Goal: Task Accomplishment & Management: Manage account settings

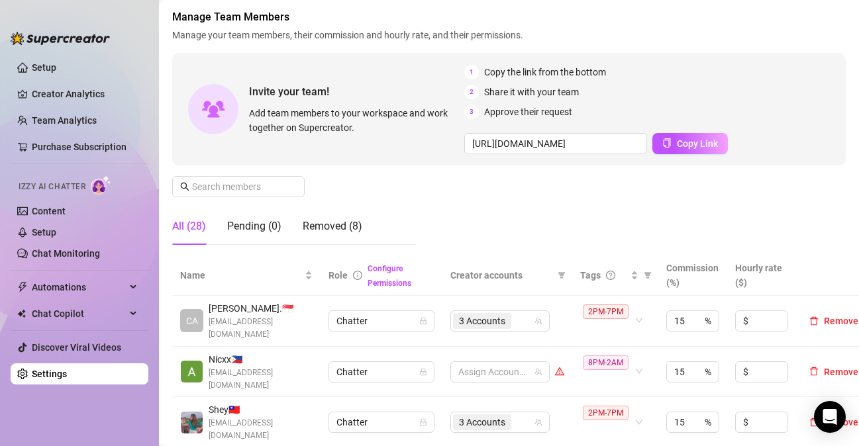
scroll to position [132, 0]
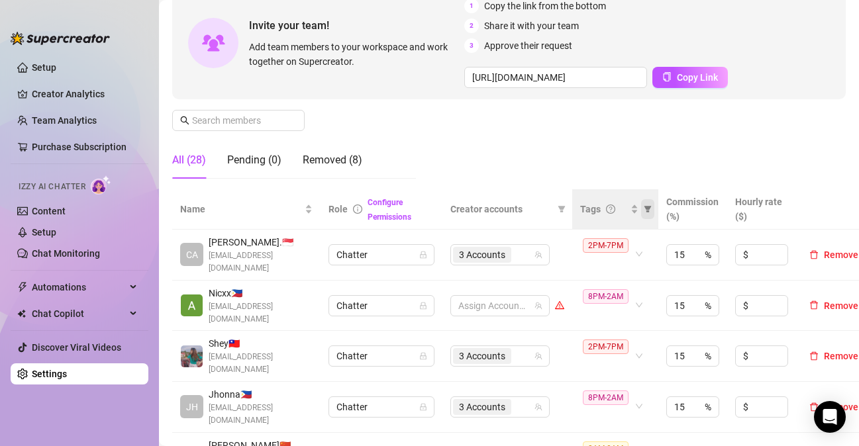
click at [649, 203] on span at bounding box center [647, 209] width 13 height 20
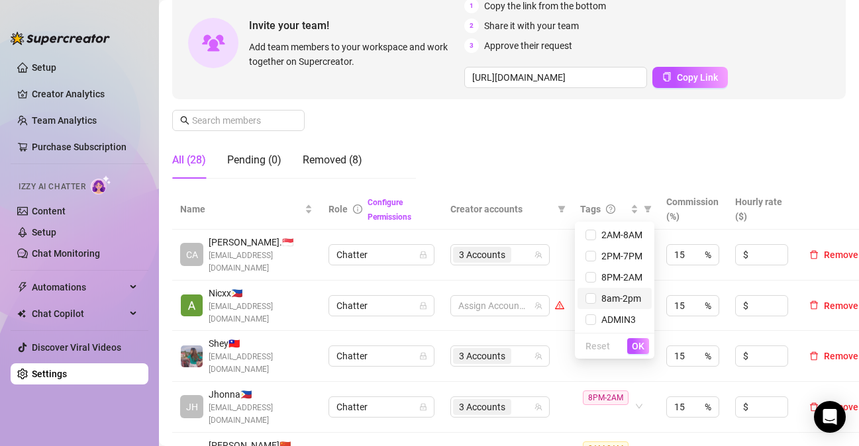
click at [616, 299] on span "8am-2pm" at bounding box center [618, 298] width 45 height 11
checkbox input "true"
click at [645, 348] on button "OK" at bounding box center [638, 346] width 22 height 16
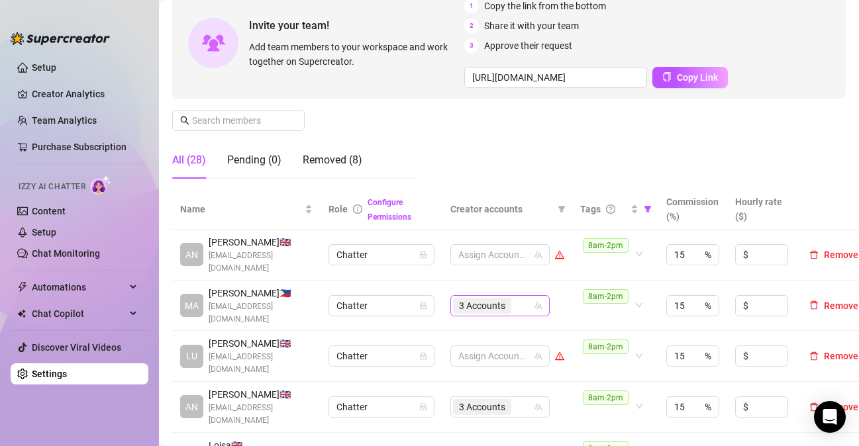
click at [518, 303] on div "3 Accounts" at bounding box center [493, 306] width 80 height 19
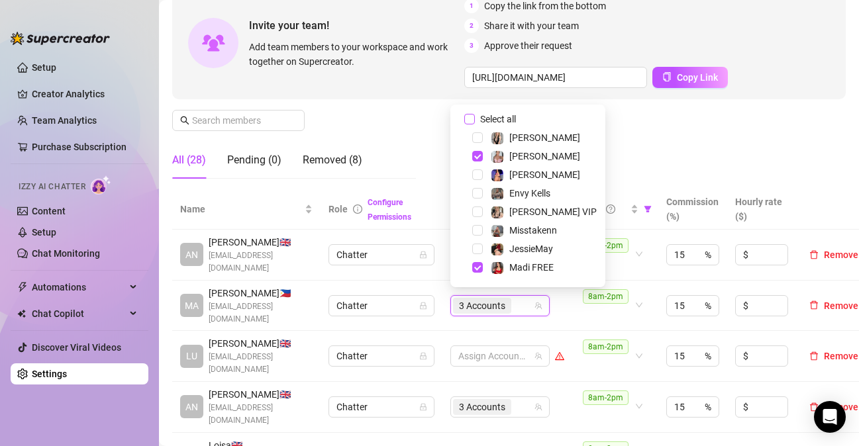
click at [473, 120] on input "Select all" at bounding box center [469, 119] width 11 height 11
checkbox input "false"
click at [572, 322] on td "8am-2pm" at bounding box center [615, 306] width 86 height 51
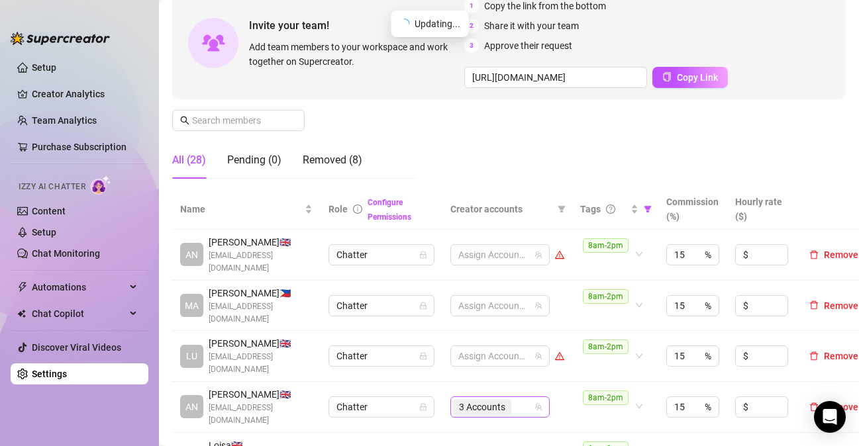
click at [512, 398] on div "3 Accounts" at bounding box center [483, 407] width 61 height 19
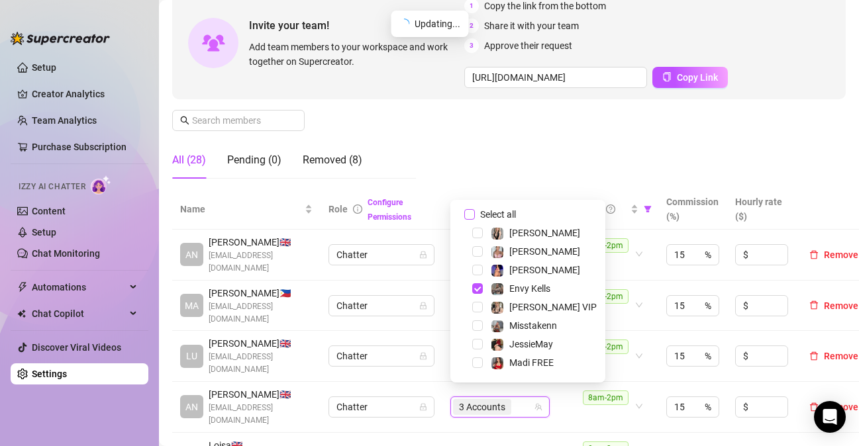
click at [469, 212] on input "Select all" at bounding box center [469, 214] width 11 height 11
checkbox input "false"
drag, startPoint x: 525, startPoint y: 158, endPoint x: 547, endPoint y: 293, distance: 136.8
click at [526, 157] on div "Manage Team Members Manage your team members, their commission and hourly rate,…" at bounding box center [508, 66] width 673 height 246
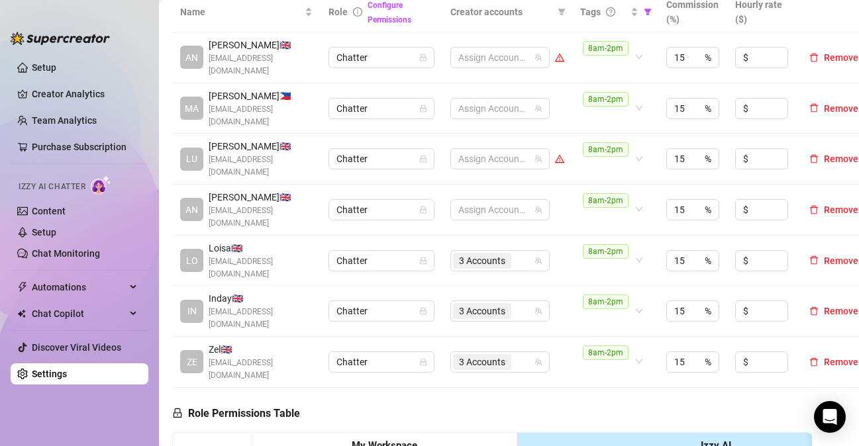
scroll to position [331, 0]
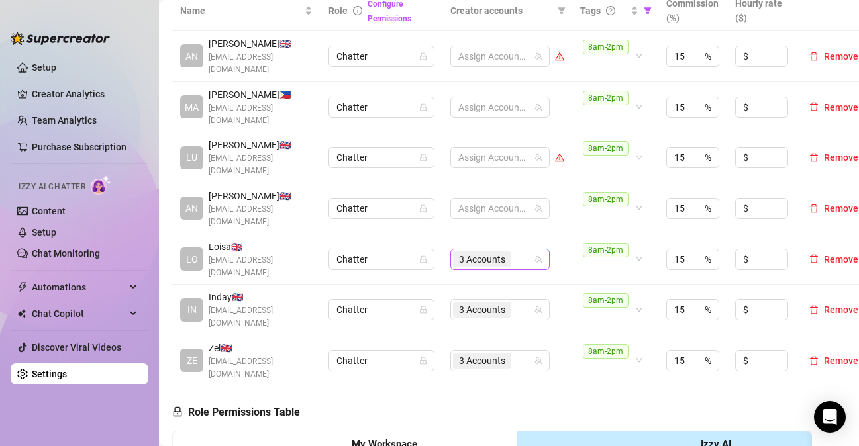
click at [517, 250] on div "3 Accounts" at bounding box center [493, 259] width 80 height 19
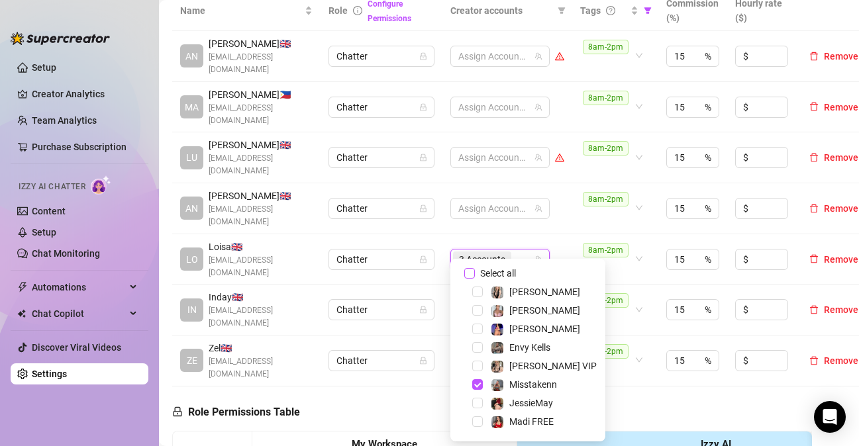
click at [470, 270] on input "Select all" at bounding box center [469, 273] width 11 height 11
checkbox input "false"
click at [555, 220] on td "Assign Accounts" at bounding box center [507, 208] width 130 height 51
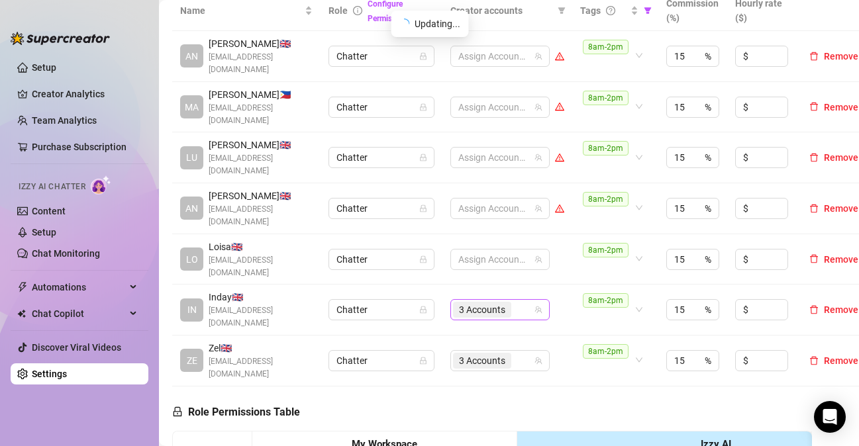
click at [513, 301] on div "3 Accounts" at bounding box center [483, 310] width 61 height 19
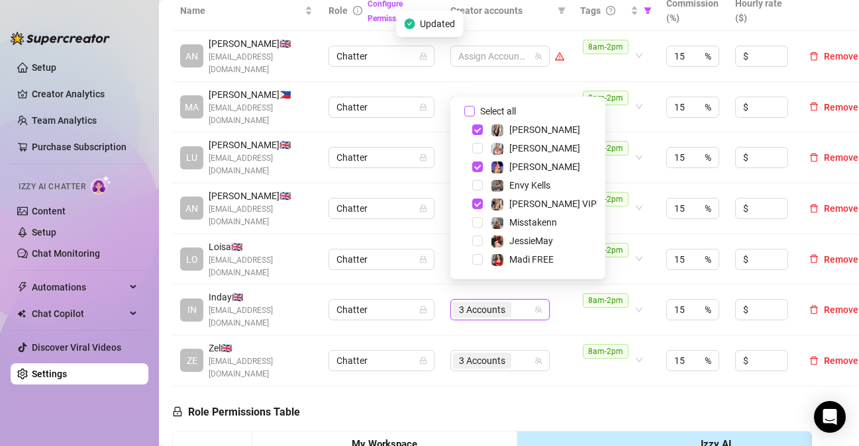
click at [471, 113] on input "Select all" at bounding box center [469, 111] width 11 height 11
checkbox input "false"
click at [519, 352] on div "3 Accounts" at bounding box center [493, 361] width 80 height 19
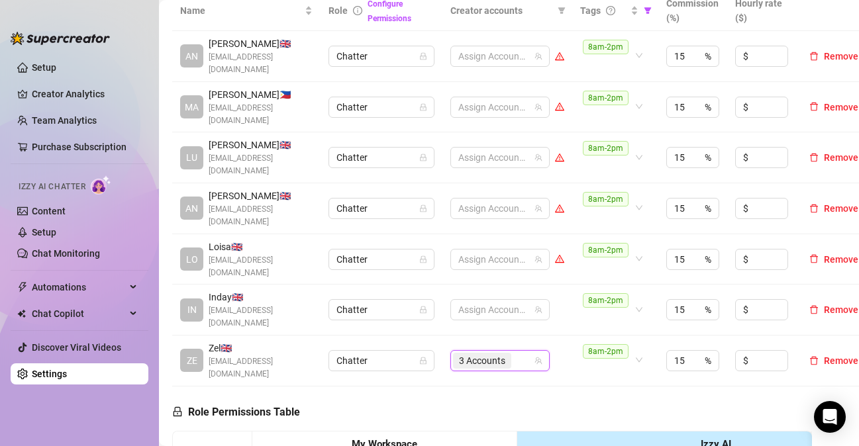
click at [520, 352] on div "3 Accounts" at bounding box center [493, 361] width 80 height 19
click at [518, 352] on div "3 Accounts" at bounding box center [493, 361] width 80 height 19
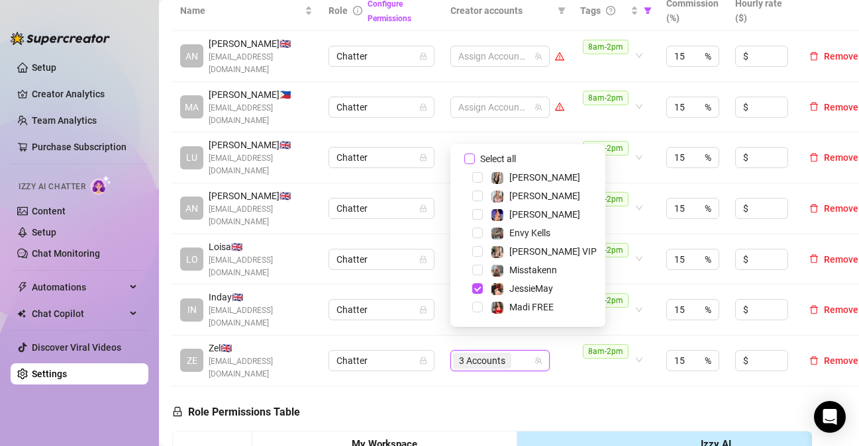
click at [473, 162] on input "Select all" at bounding box center [469, 159] width 11 height 11
checkbox input "false"
click at [510, 352] on div at bounding box center [493, 361] width 80 height 19
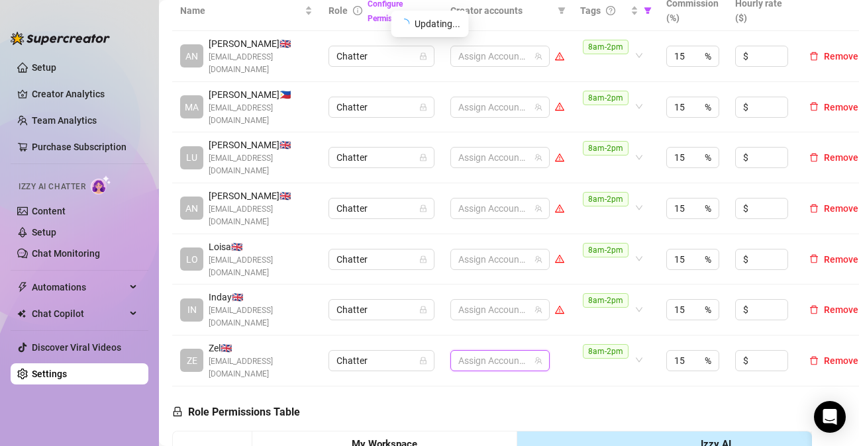
click at [510, 352] on div at bounding box center [493, 361] width 80 height 19
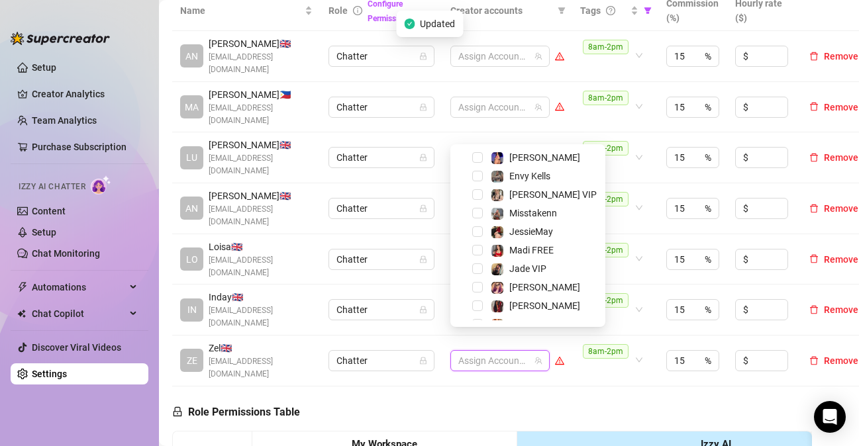
scroll to position [66, 0]
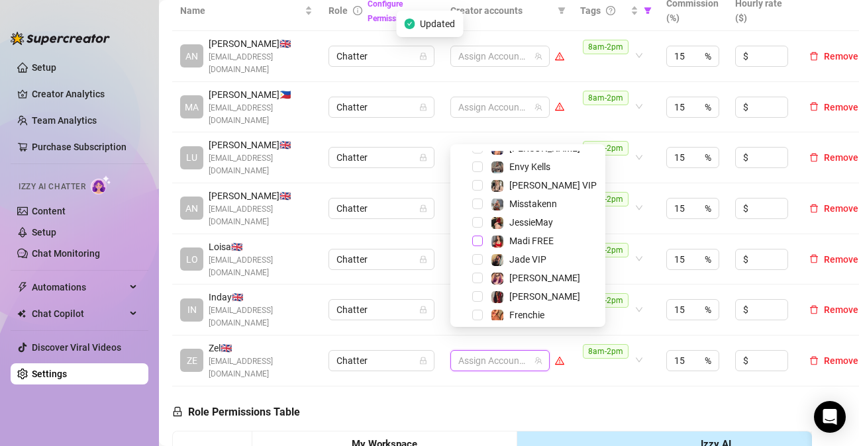
click at [479, 243] on span "Select tree node" at bounding box center [477, 241] width 11 height 11
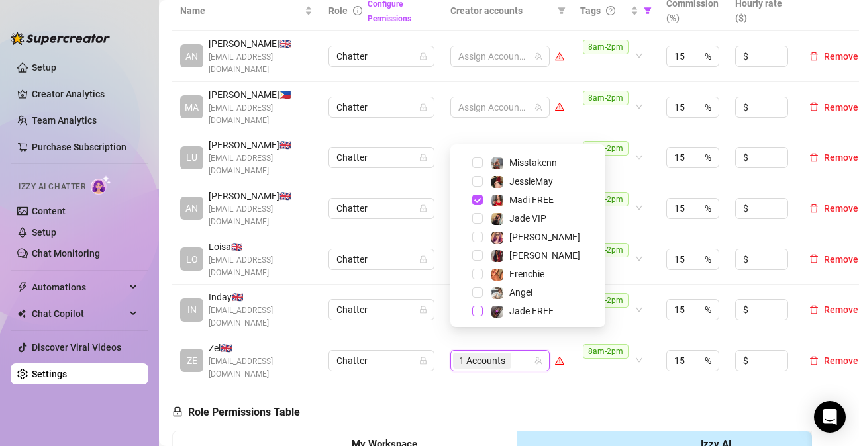
scroll to position [127, 0]
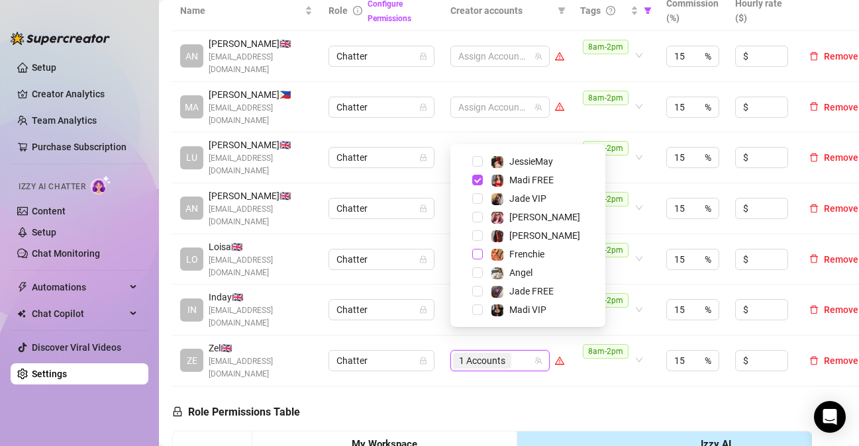
click at [476, 252] on span "Select tree node" at bounding box center [477, 254] width 11 height 11
click at [475, 309] on span "Select tree node" at bounding box center [477, 310] width 11 height 11
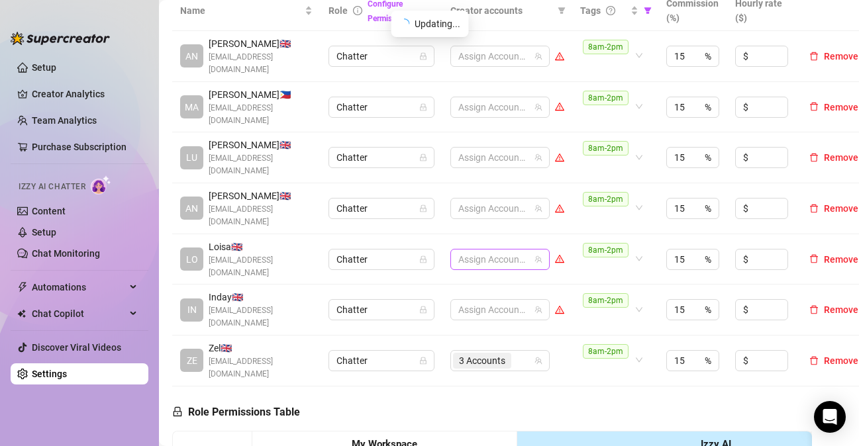
click at [481, 250] on div at bounding box center [493, 259] width 80 height 19
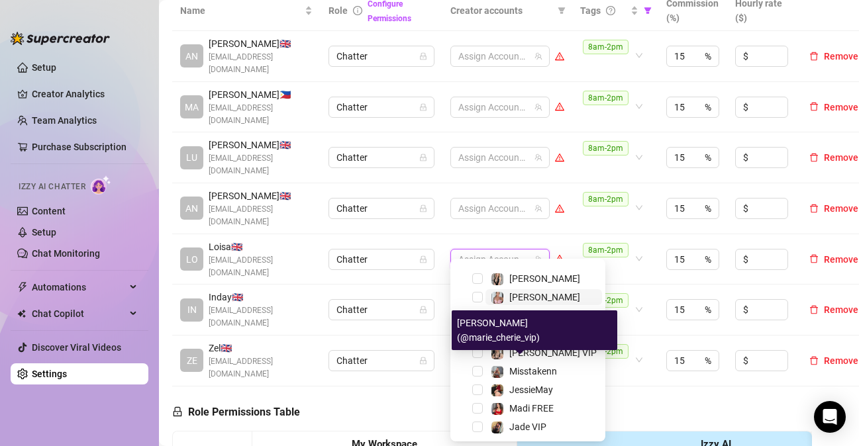
scroll to position [0, 0]
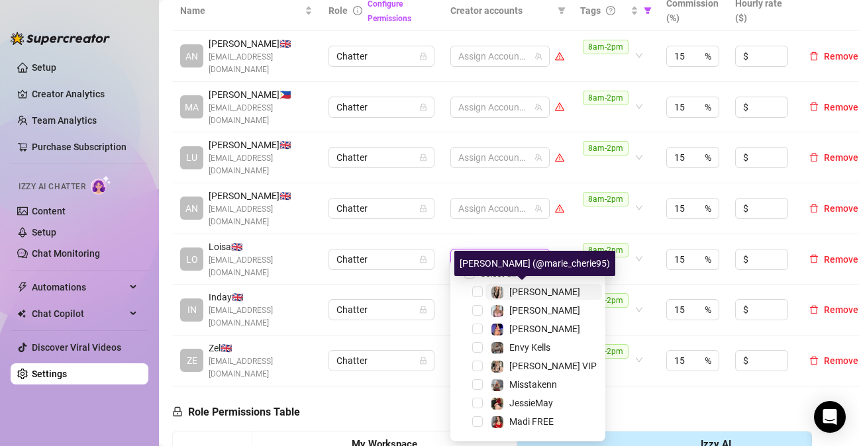
click at [527, 289] on span "[PERSON_NAME]" at bounding box center [544, 292] width 71 height 11
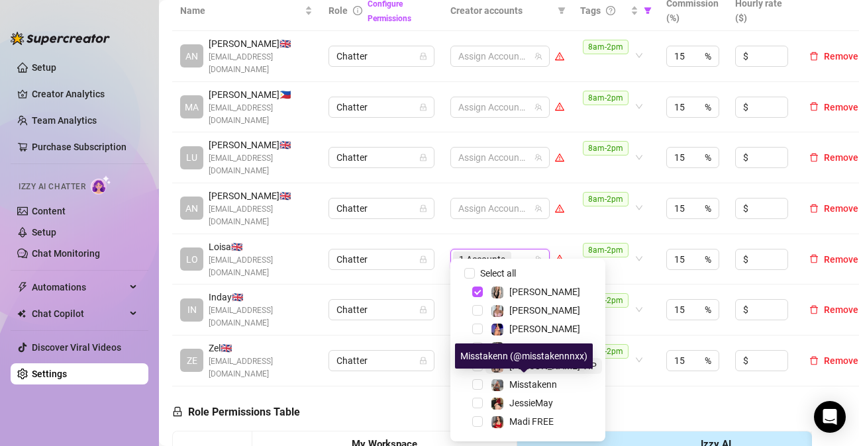
click at [522, 369] on span "[PERSON_NAME] VIP" at bounding box center [552, 366] width 87 height 11
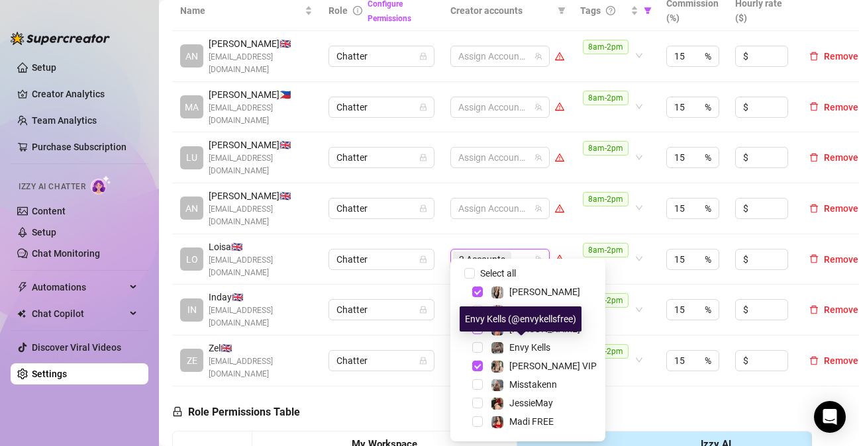
click at [477, 332] on span "Select tree node" at bounding box center [477, 329] width 11 height 11
click at [573, 215] on td "8am-2pm" at bounding box center [615, 208] width 86 height 51
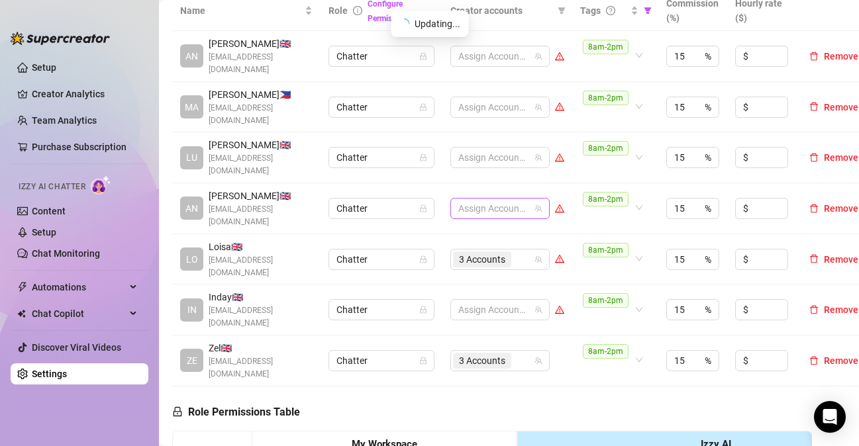
click at [512, 199] on div at bounding box center [493, 208] width 80 height 19
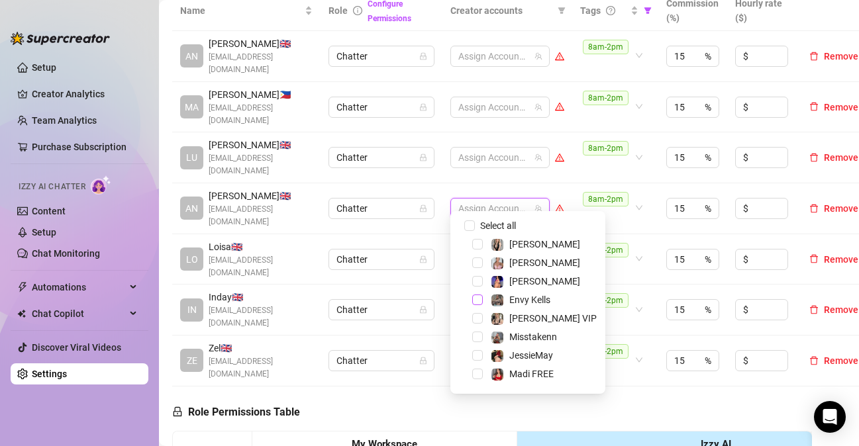
click at [473, 297] on span "Select tree node" at bounding box center [477, 300] width 11 height 11
click at [479, 260] on span "Select tree node" at bounding box center [477, 263] width 11 height 11
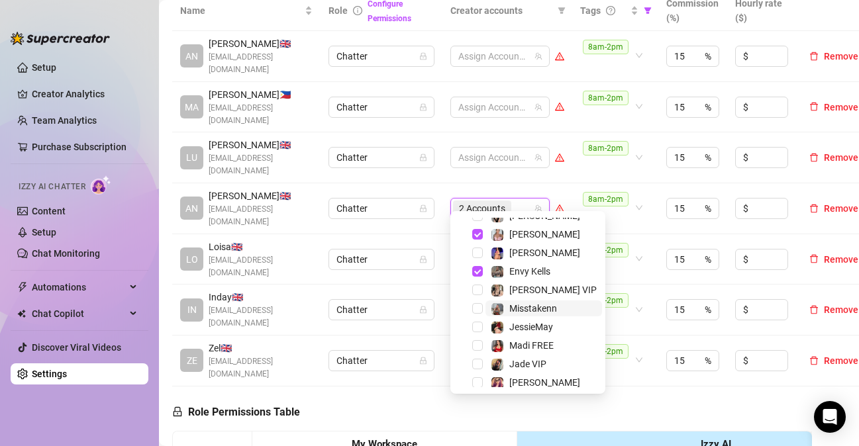
scroll to position [66, 0]
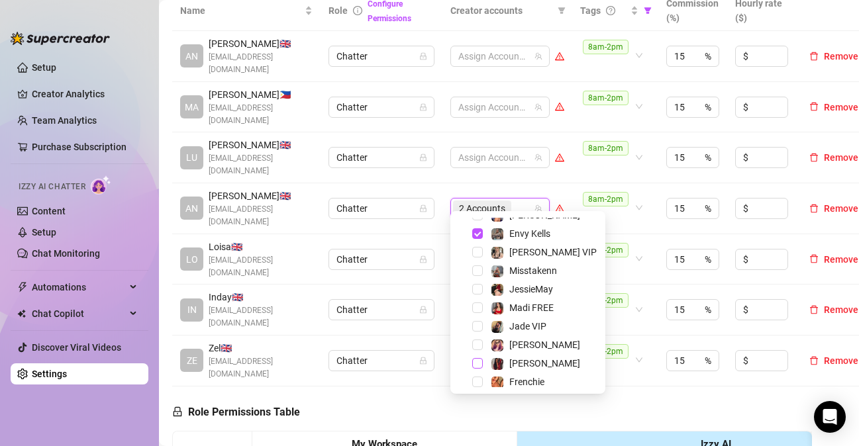
click at [481, 359] on span "Select tree node" at bounding box center [477, 363] width 11 height 11
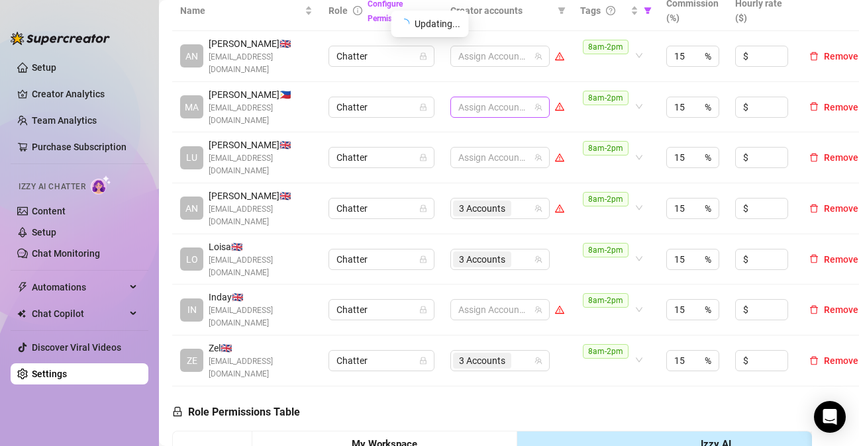
click at [476, 99] on div at bounding box center [493, 107] width 80 height 19
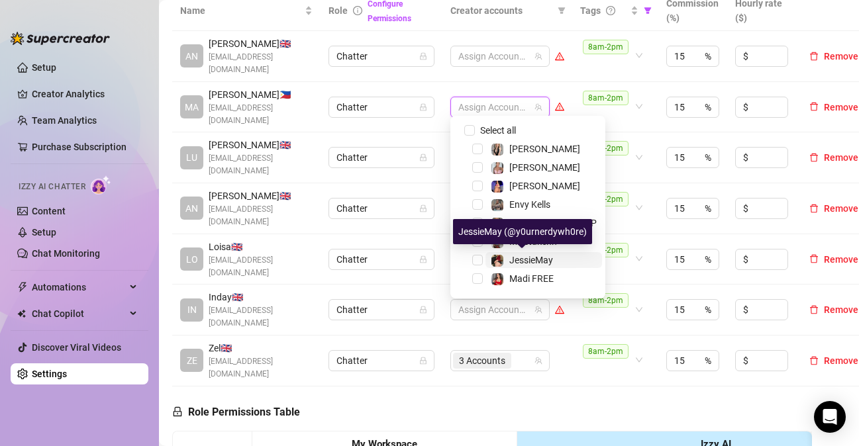
click at [513, 258] on span "JessieMay" at bounding box center [531, 260] width 44 height 11
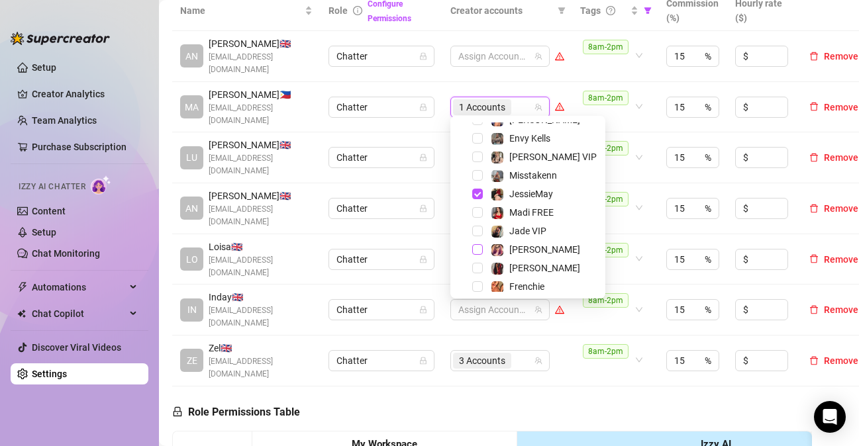
click at [482, 247] on span "Select tree node" at bounding box center [477, 249] width 11 height 11
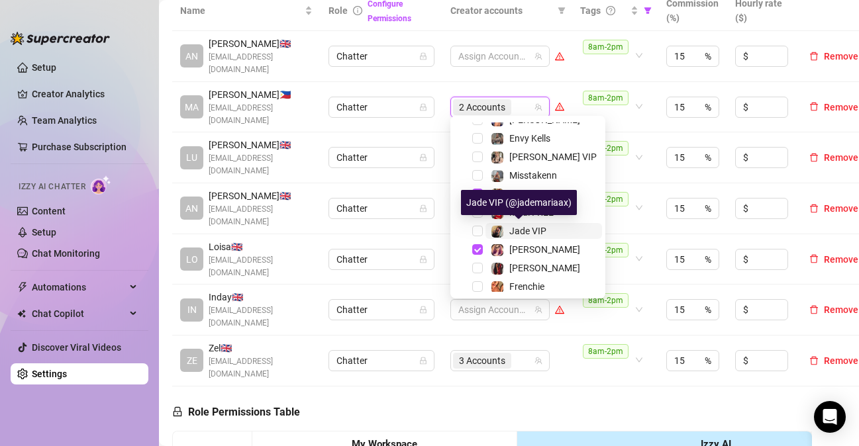
scroll to position [127, 0]
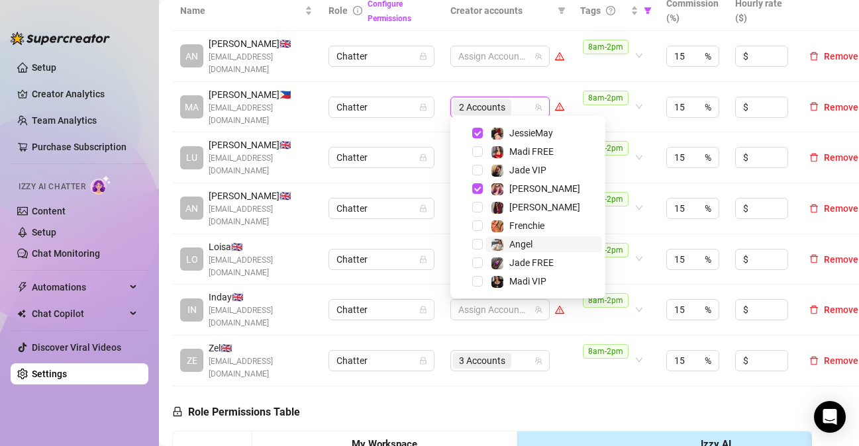
click at [498, 246] on img at bounding box center [497, 245] width 12 height 12
click at [514, 56] on div at bounding box center [493, 56] width 80 height 19
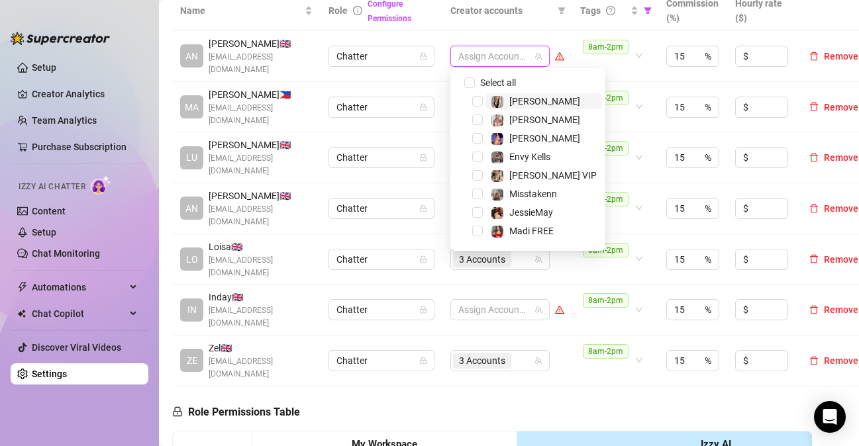
click at [514, 56] on div at bounding box center [493, 56] width 80 height 19
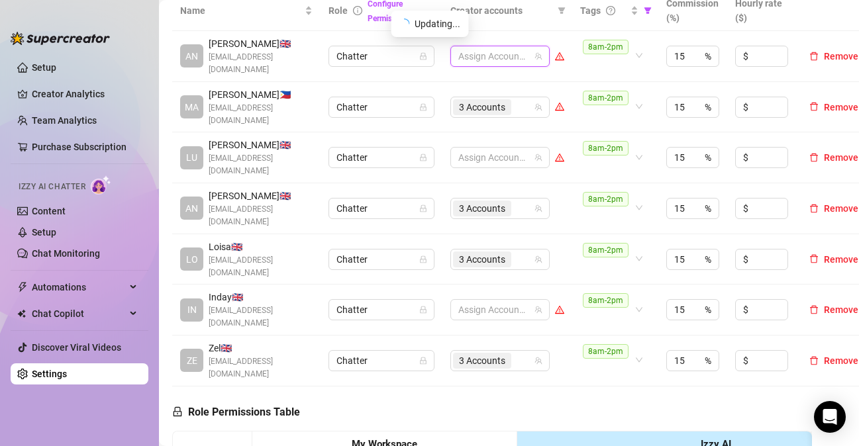
click at [487, 53] on div at bounding box center [493, 56] width 80 height 19
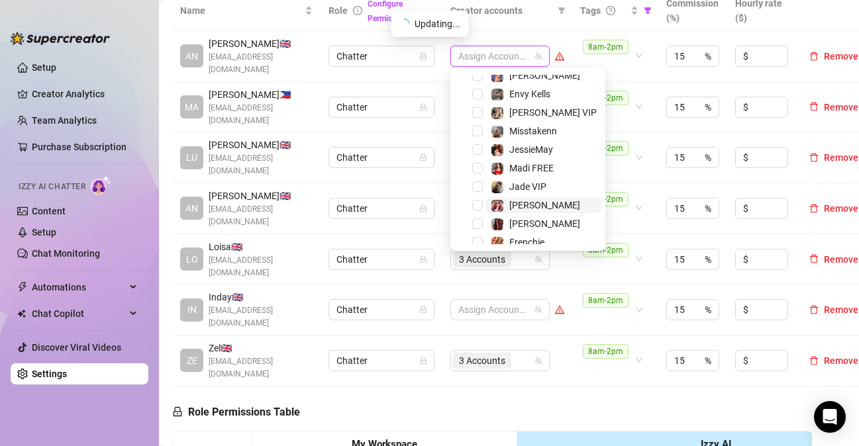
scroll to position [66, 0]
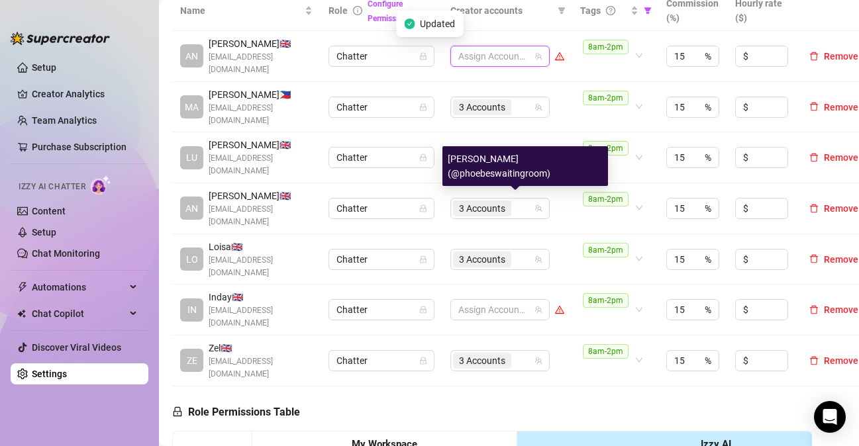
click at [478, 185] on div "[PERSON_NAME] (@phoebeswaitingroom)" at bounding box center [525, 166] width 166 height 40
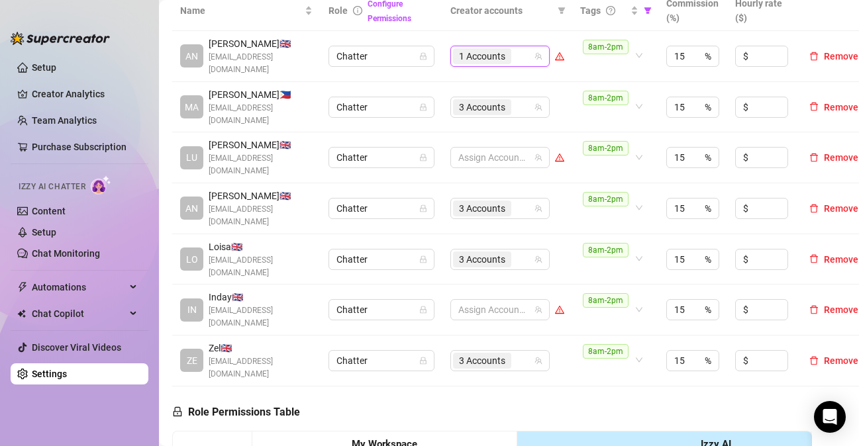
click at [526, 66] on td "28077613 1 Accounts" at bounding box center [507, 56] width 130 height 51
click at [522, 56] on div "1 Accounts" at bounding box center [493, 56] width 80 height 19
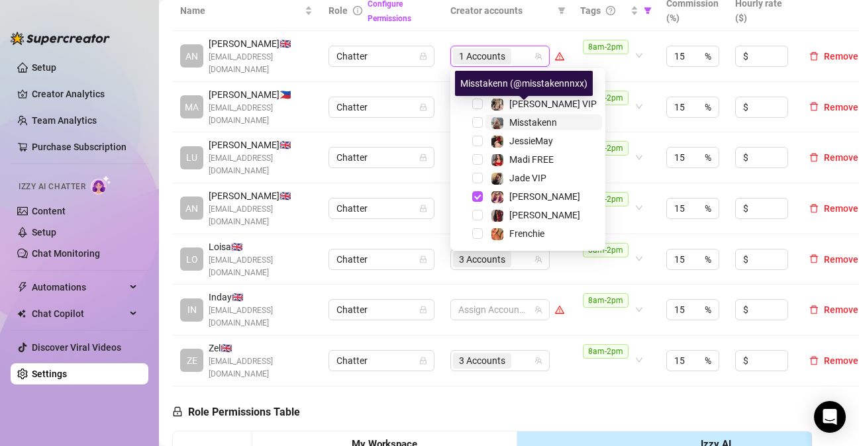
scroll to position [85, 0]
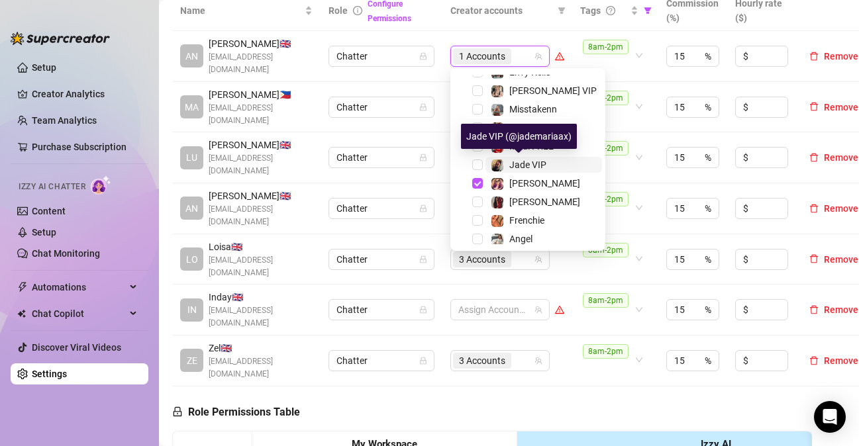
click at [512, 164] on span "Jade VIP" at bounding box center [527, 165] width 37 height 11
click at [497, 173] on div "Jade VIP" at bounding box center [527, 165] width 148 height 16
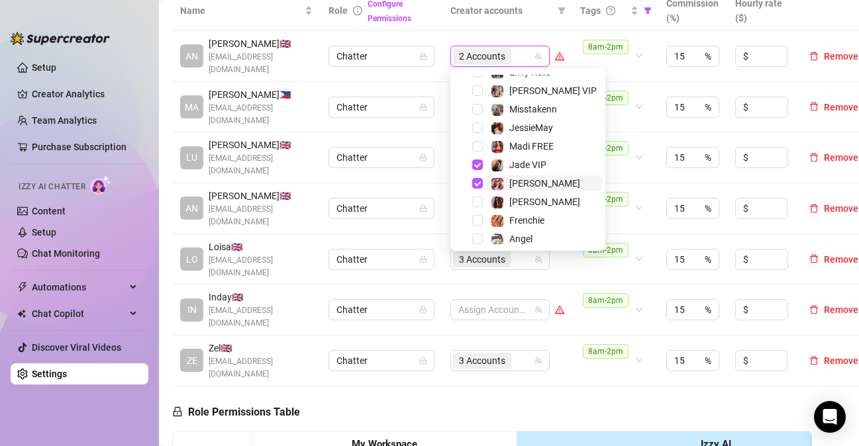
click at [487, 182] on span "[PERSON_NAME]" at bounding box center [543, 183] width 117 height 16
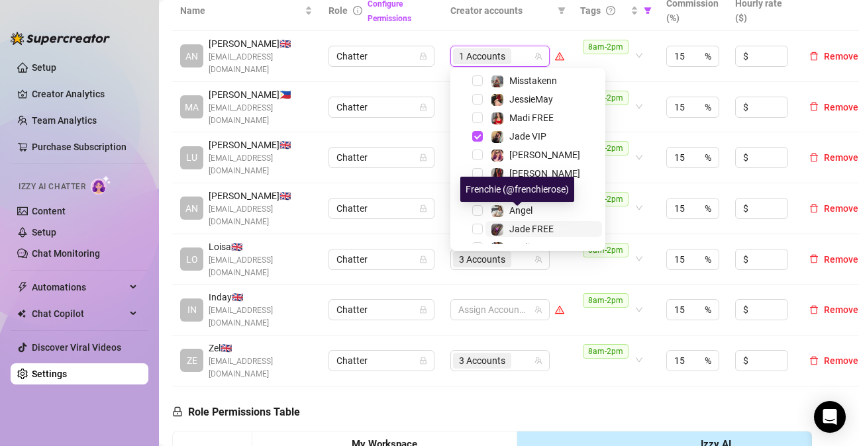
scroll to position [127, 0]
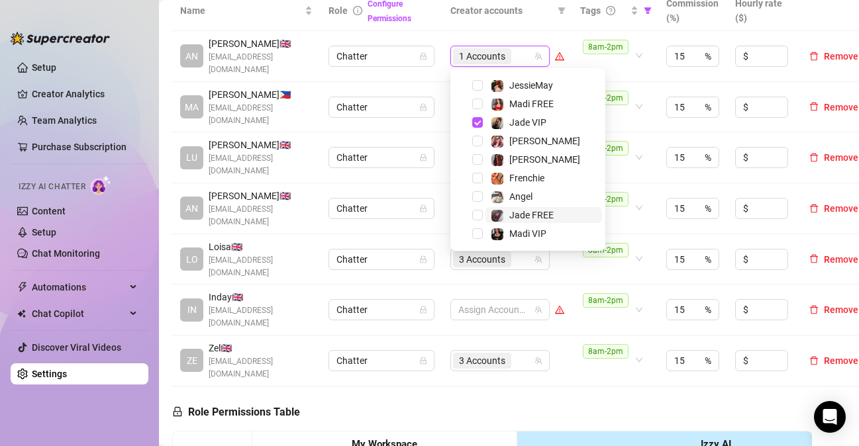
click at [506, 216] on div "Jade FREE" at bounding box center [522, 215] width 63 height 16
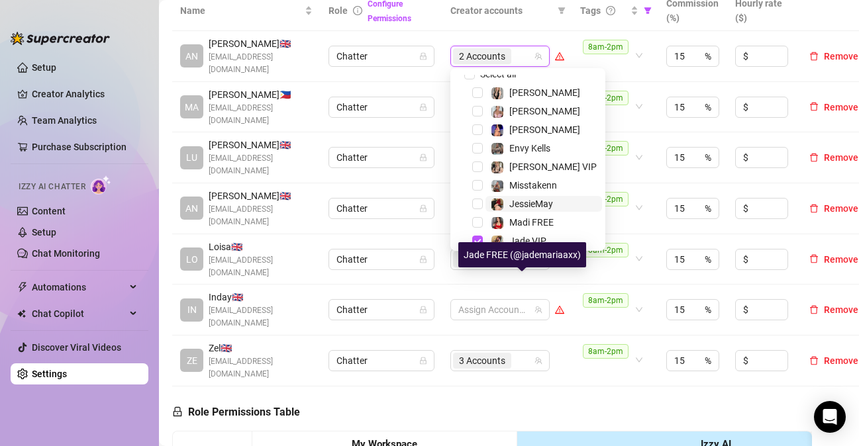
scroll to position [0, 0]
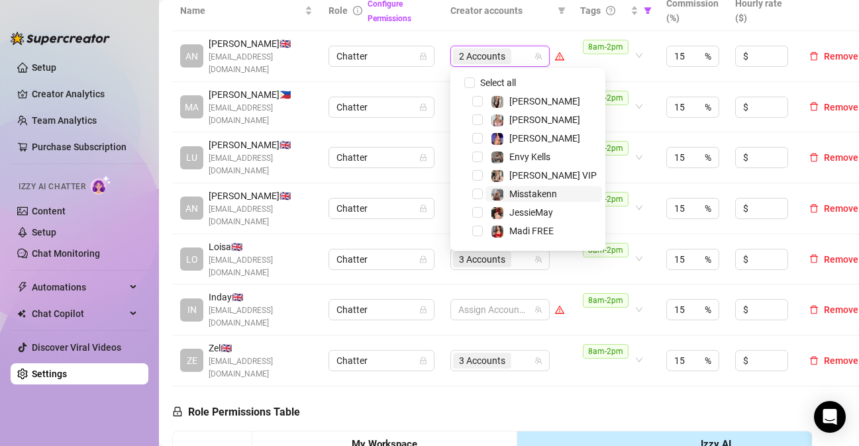
click at [510, 189] on span "Misstakenn" at bounding box center [533, 194] width 48 height 11
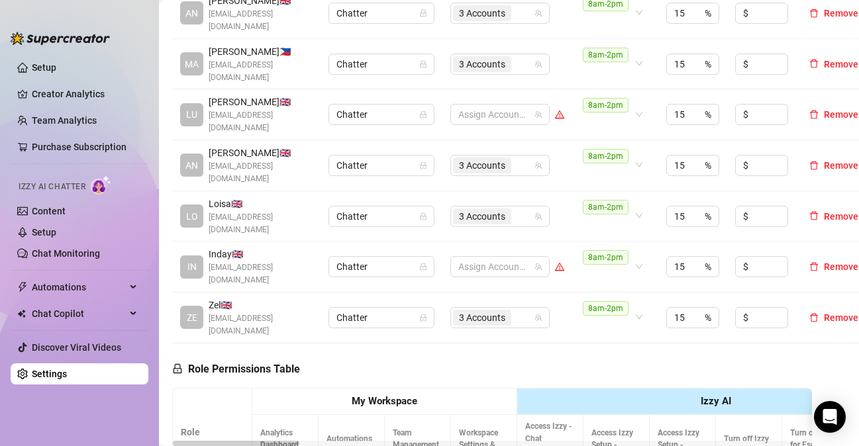
scroll to position [397, 0]
